Goal: Transaction & Acquisition: Purchase product/service

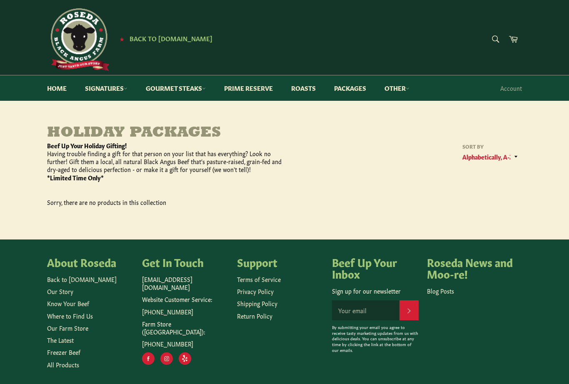
click at [559, 201] on main "Holiday Packages ﻿Beef Up Your Holiday Gifting! ﻿Having trouble finding a gift …" at bounding box center [284, 182] width 569 height 114
click at [78, 227] on main "Holiday Packages ﻿Beef Up Your Holiday Gifting! ﻿Having trouble finding a gift …" at bounding box center [284, 182] width 569 height 114
click at [494, 157] on select "Featured Best selling Alphabetically, A-Z Alphabetically, Z-A Price, low to hig…" at bounding box center [490, 157] width 62 height 14
click at [354, 271] on h4 "Beef Up Your Inbox" at bounding box center [375, 267] width 87 height 23
click at [366, 263] on h4 "Beef Up Your Inbox" at bounding box center [375, 267] width 87 height 23
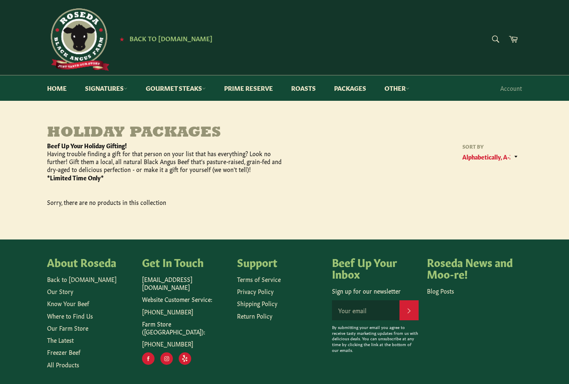
click at [362, 84] on link "Packages" at bounding box center [350, 87] width 49 height 25
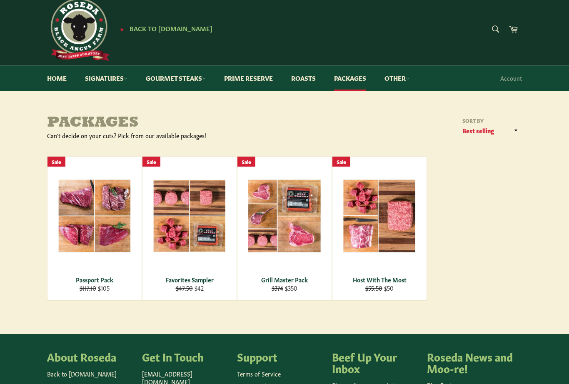
scroll to position [11, 0]
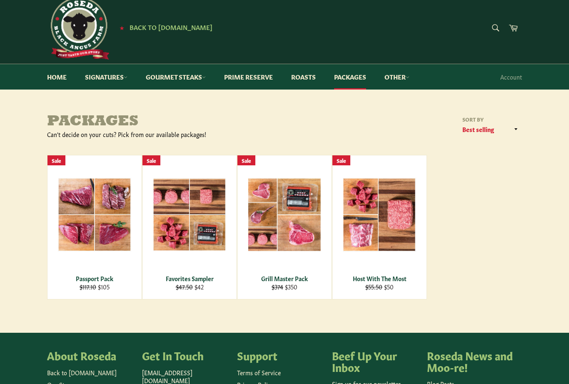
click at [206, 218] on span "View" at bounding box center [189, 227] width 53 height 21
click at [388, 232] on div "View" at bounding box center [379, 227] width 94 height 144
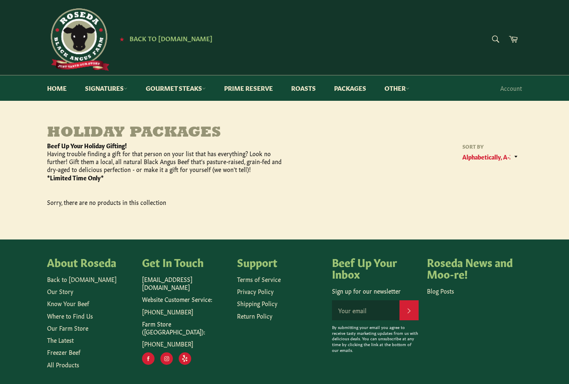
click at [359, 85] on link "Packages" at bounding box center [350, 87] width 49 height 25
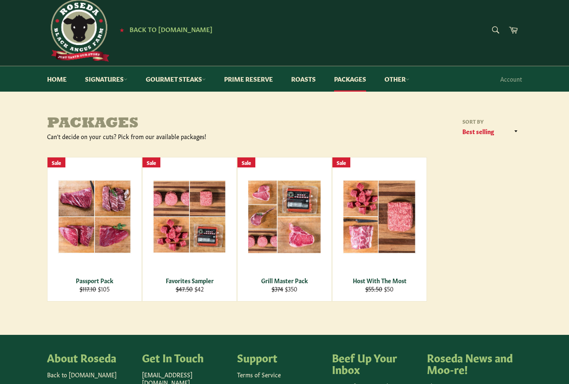
scroll to position [10, 0]
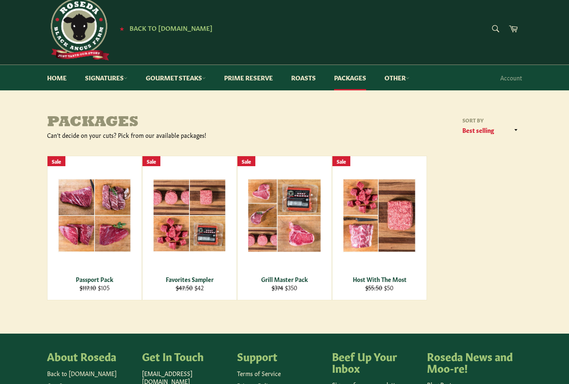
click at [109, 230] on span "View" at bounding box center [94, 228] width 53 height 21
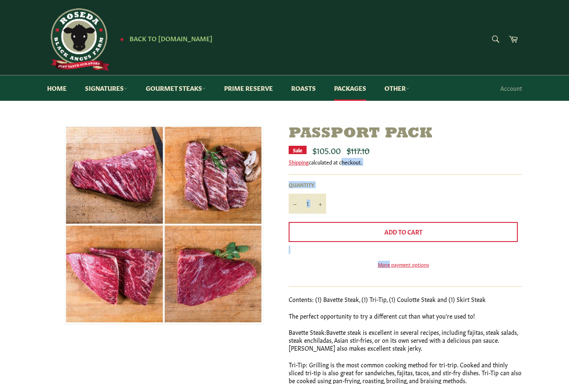
click at [353, 89] on link "Packages" at bounding box center [350, 87] width 49 height 25
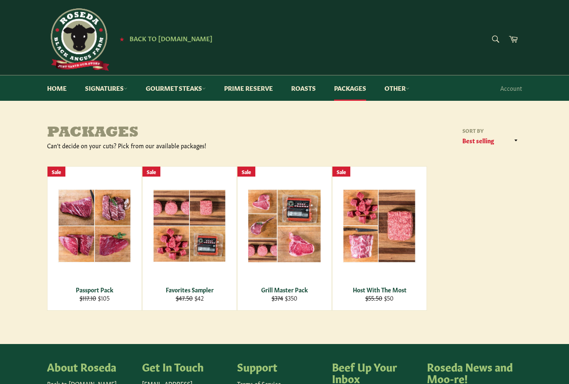
click at [304, 242] on div "View" at bounding box center [284, 239] width 94 height 144
